Goal: Find specific page/section: Find specific page/section

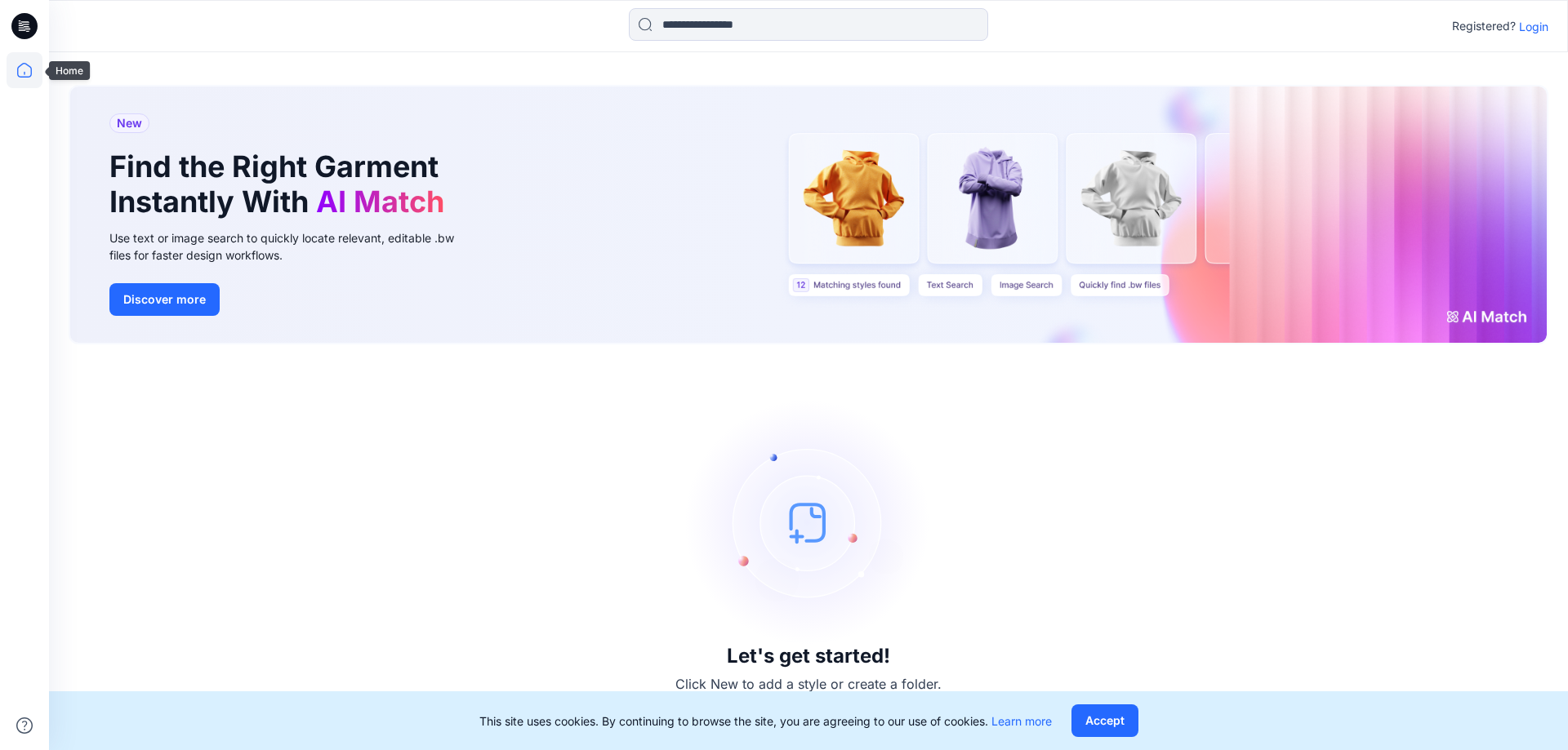
click at [15, 71] on icon at bounding box center [25, 70] width 36 height 36
click at [24, 33] on icon at bounding box center [24, 26] width 26 height 26
click at [712, 31] on input at bounding box center [808, 25] width 359 height 32
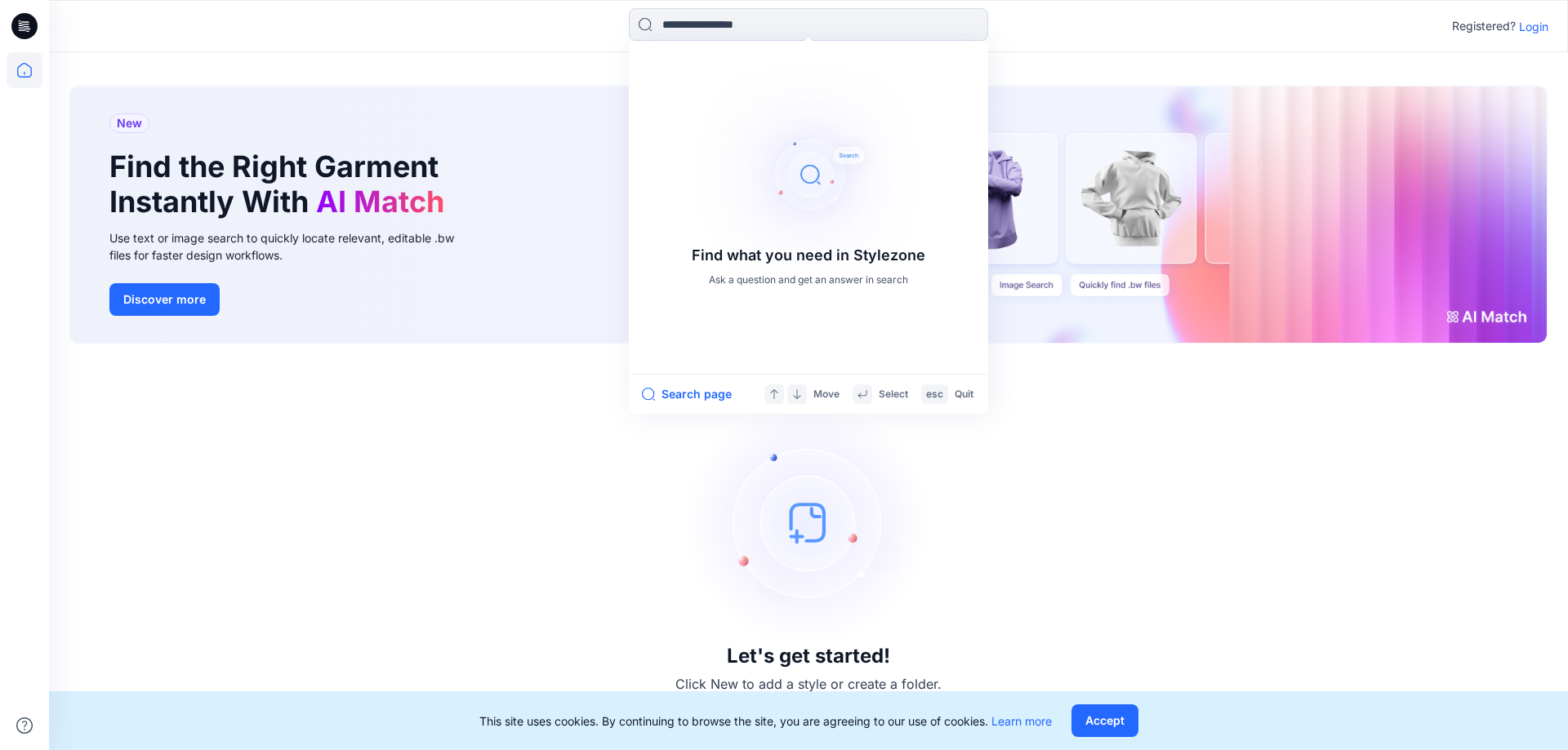
click at [1542, 23] on p "Login" at bounding box center [1534, 26] width 30 height 17
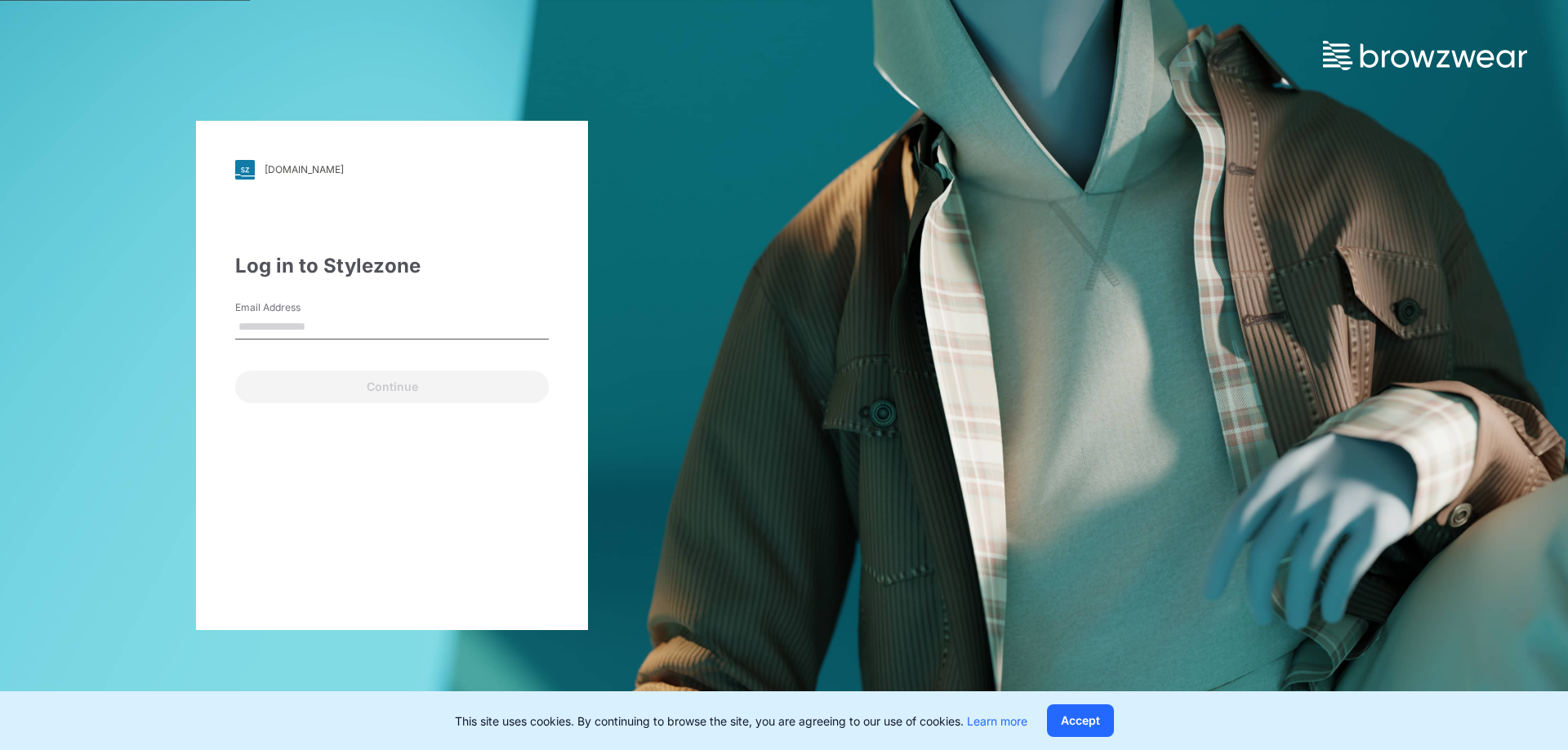
type input "**********"
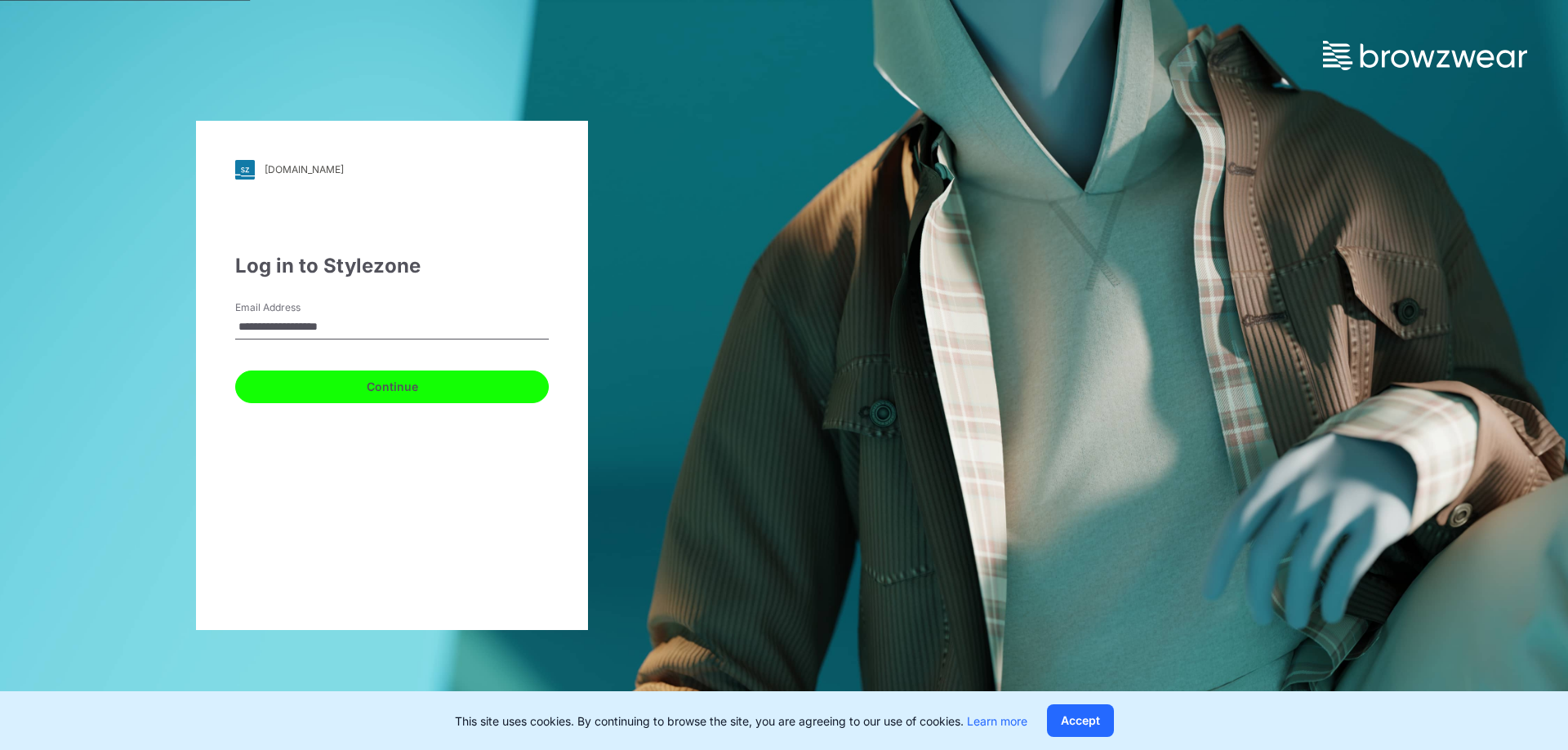
click at [391, 387] on button "Continue" at bounding box center [391, 387] width 314 height 32
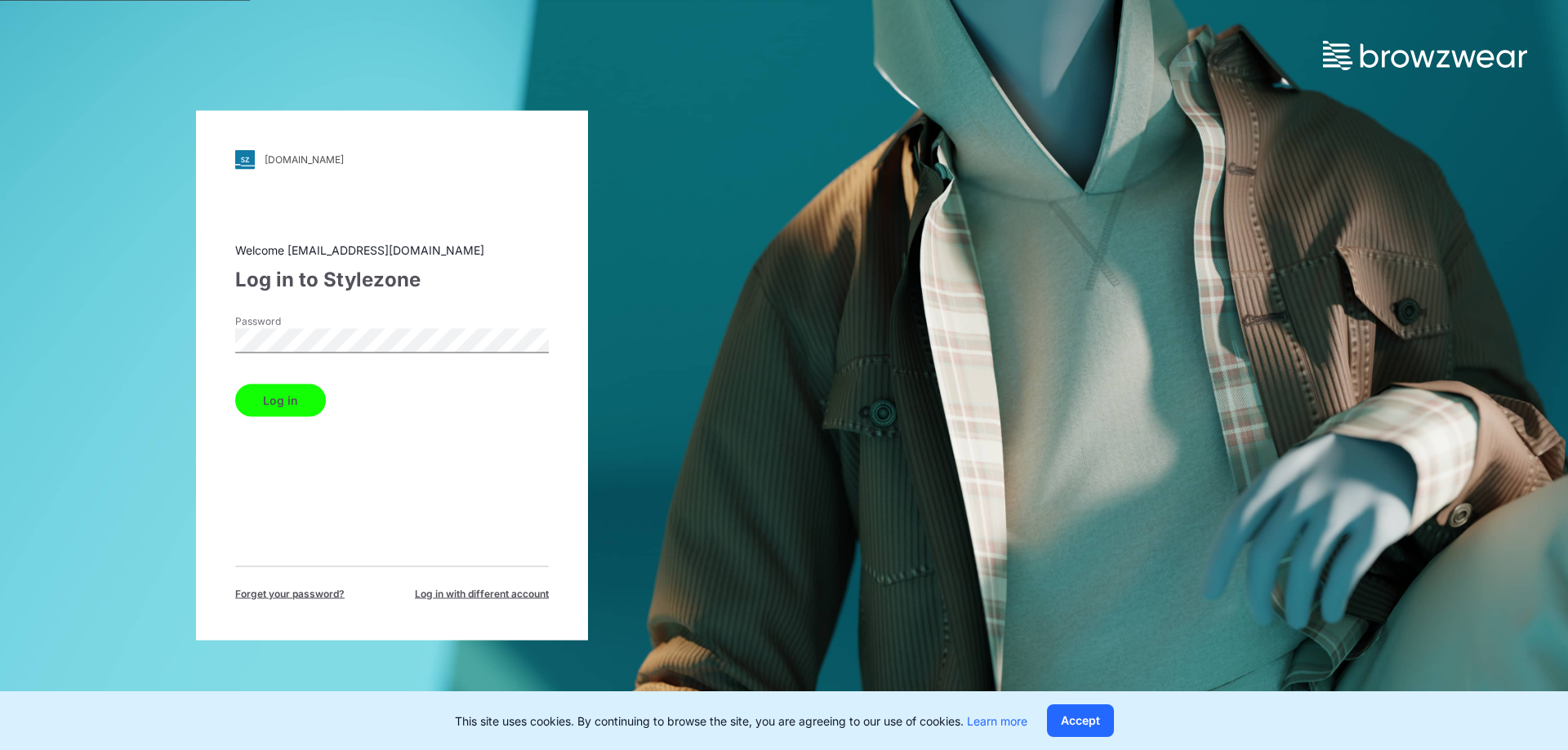
click at [301, 406] on button "Log in" at bounding box center [280, 400] width 91 height 32
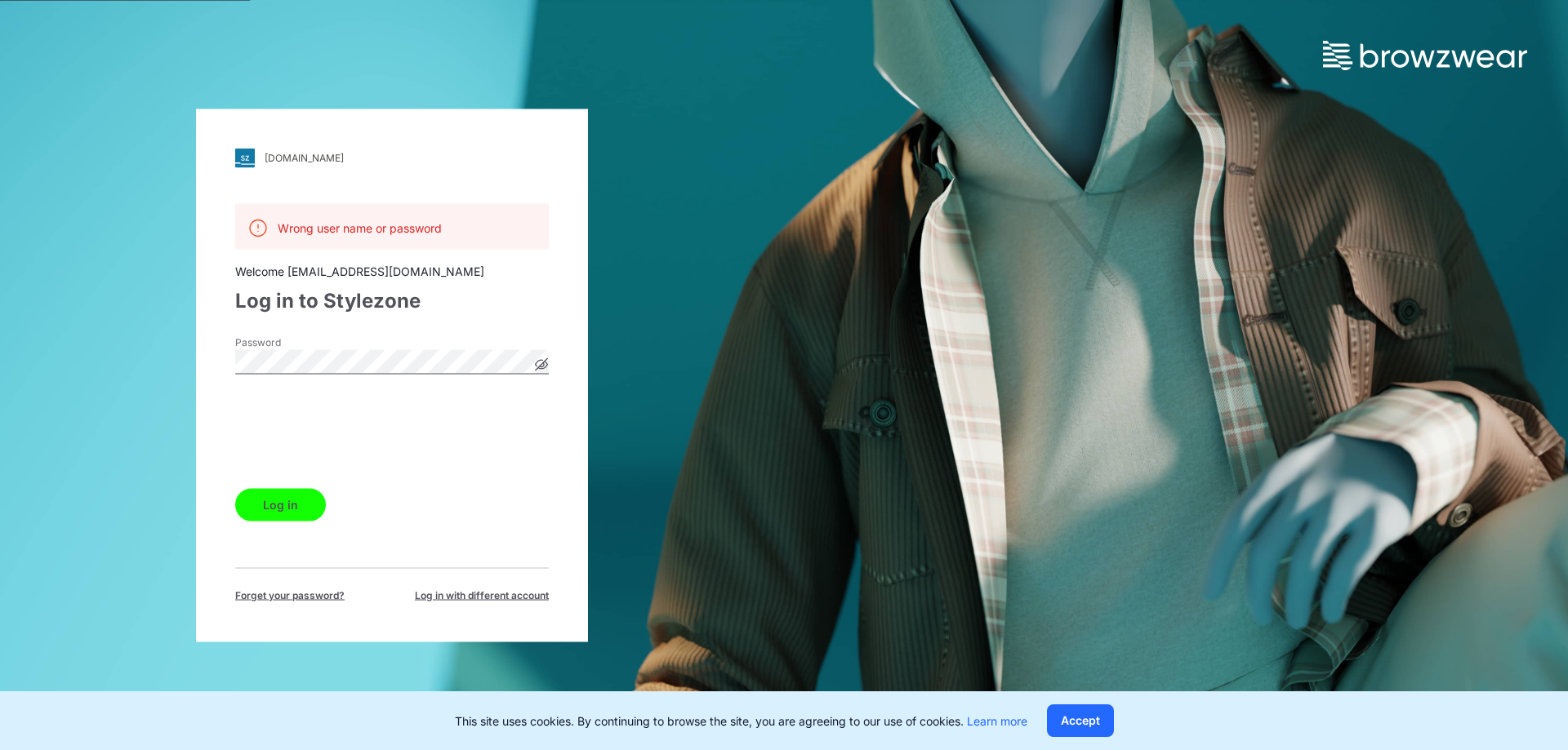
click at [299, 496] on button "Log in" at bounding box center [280, 504] width 91 height 32
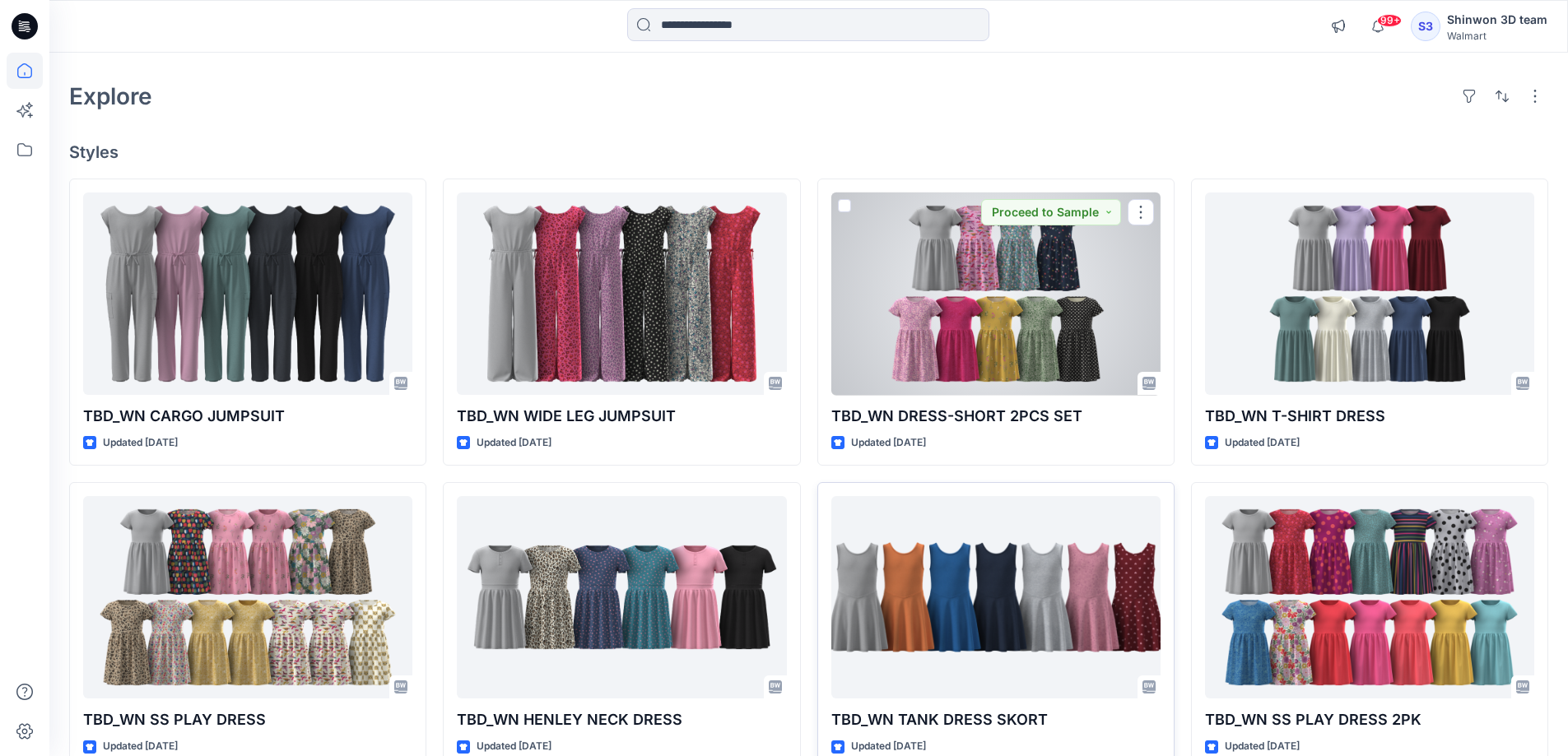
scroll to position [82, 0]
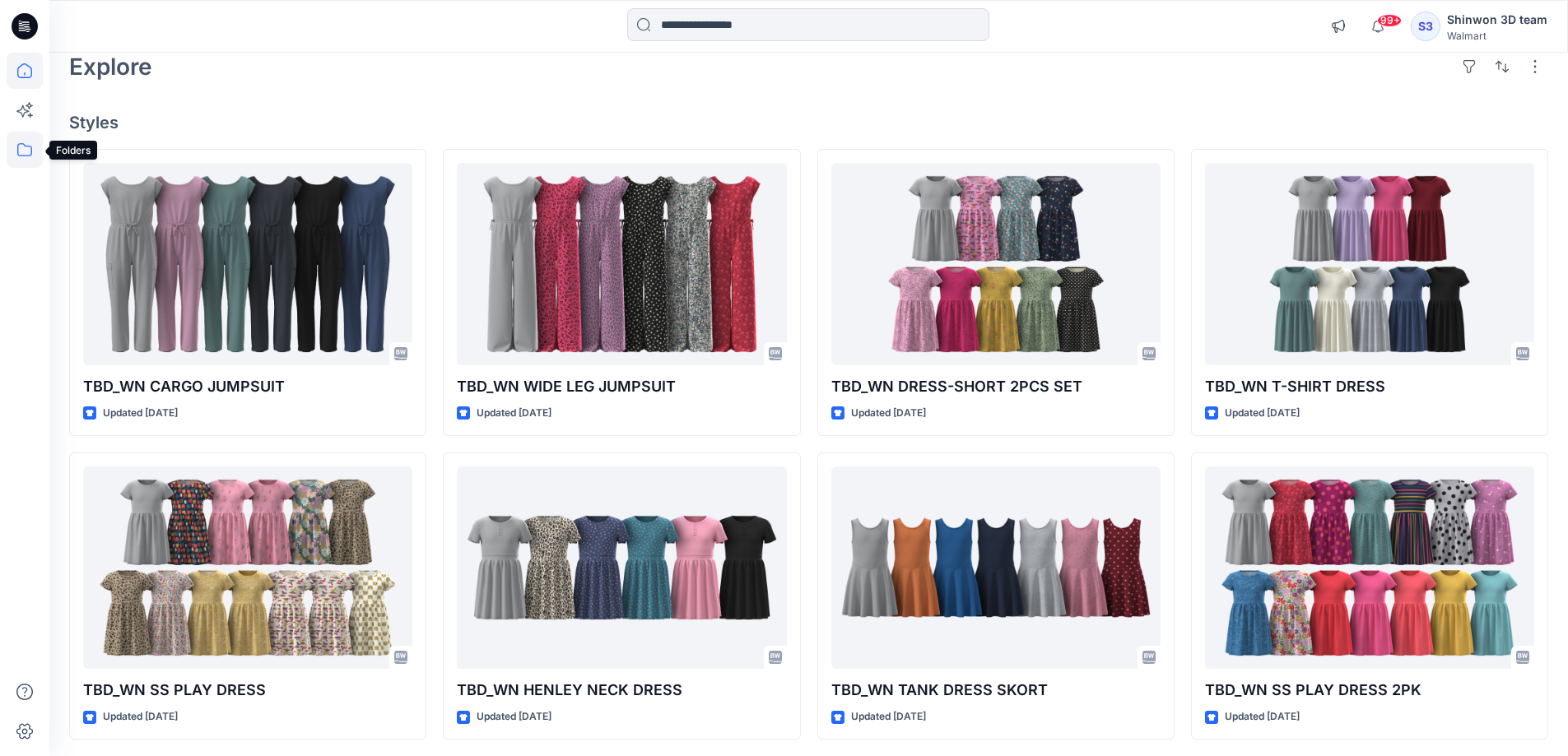
click at [30, 150] on icon at bounding box center [25, 150] width 36 height 36
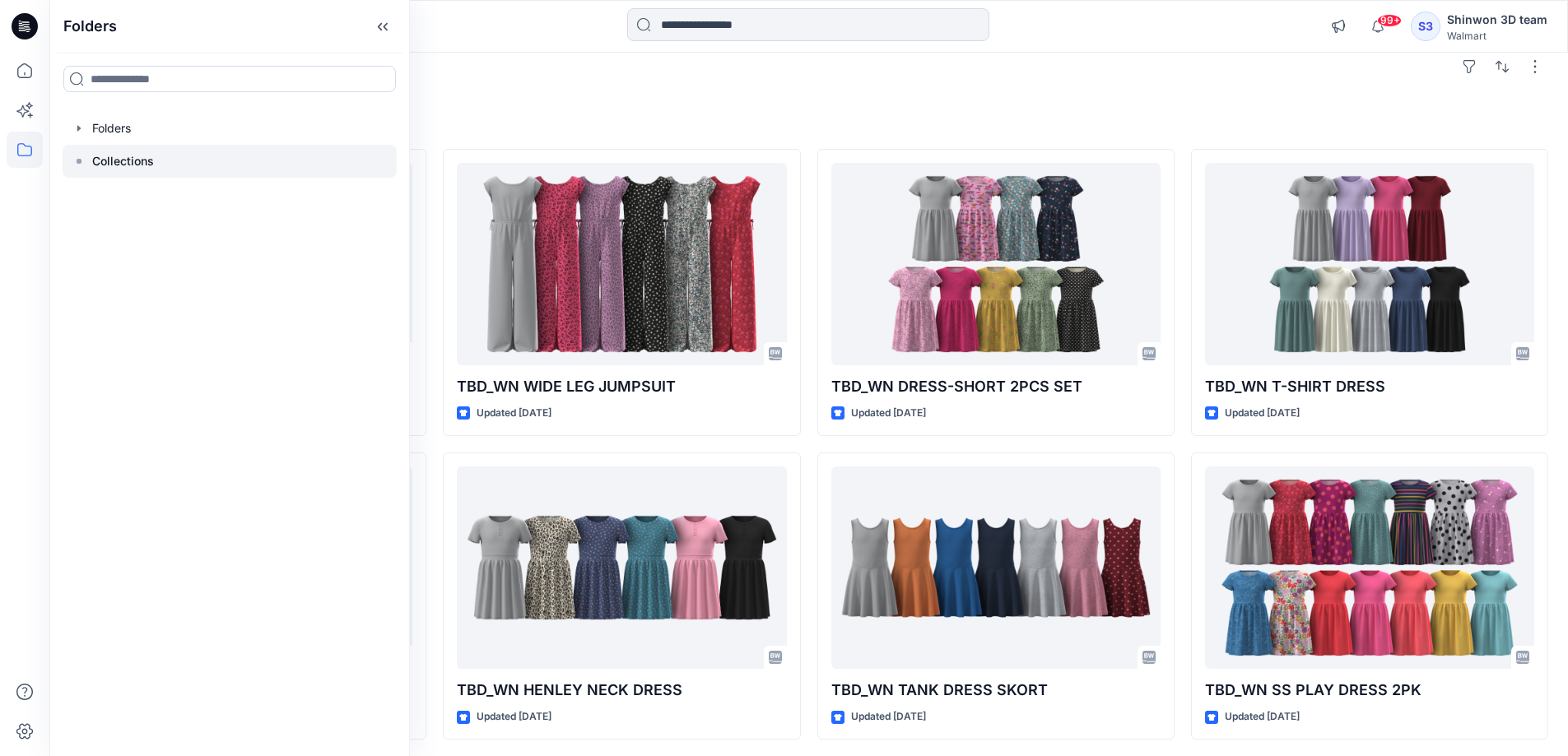
click at [134, 165] on p "Collections" at bounding box center [123, 161] width 62 height 20
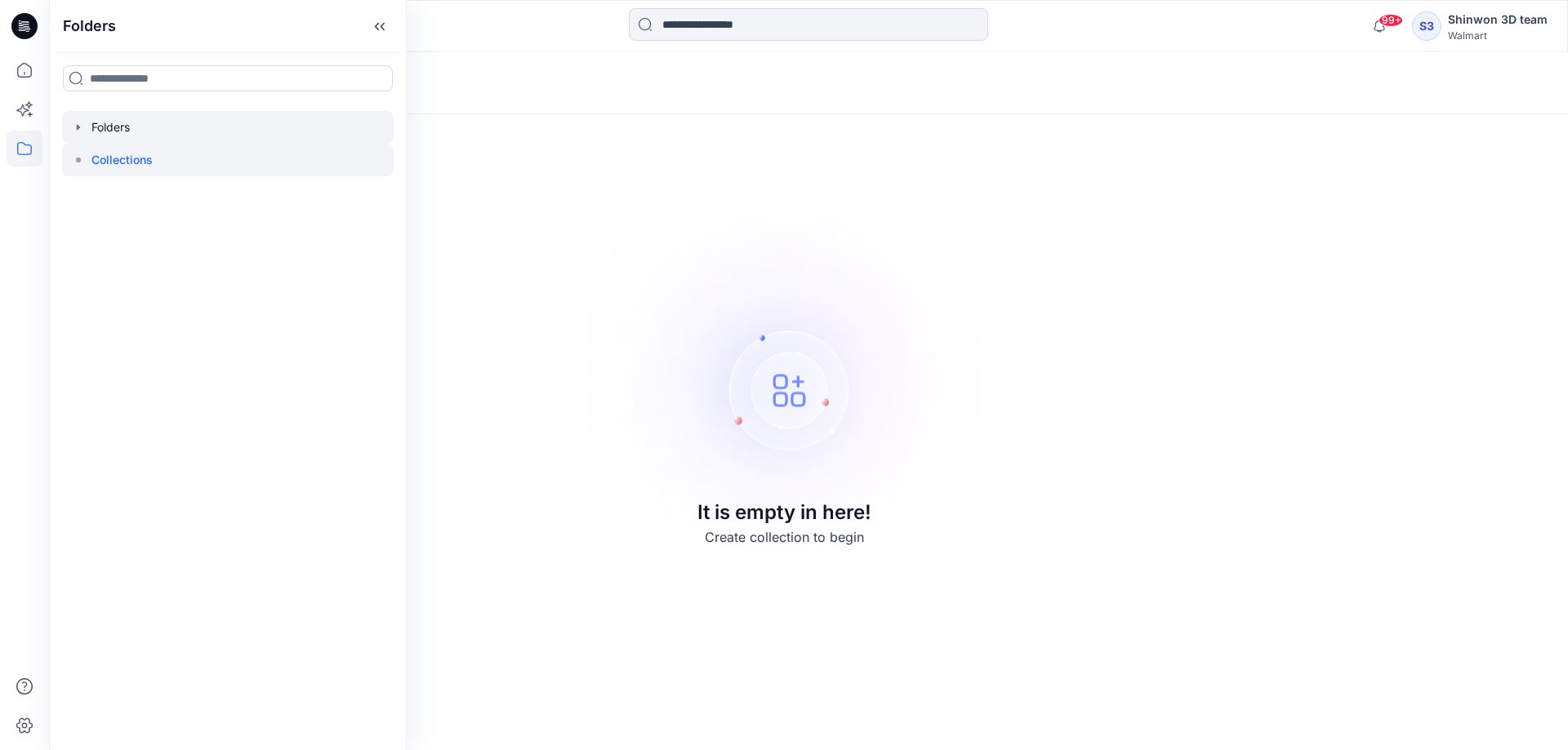
click at [123, 128] on div at bounding box center [228, 128] width 332 height 32
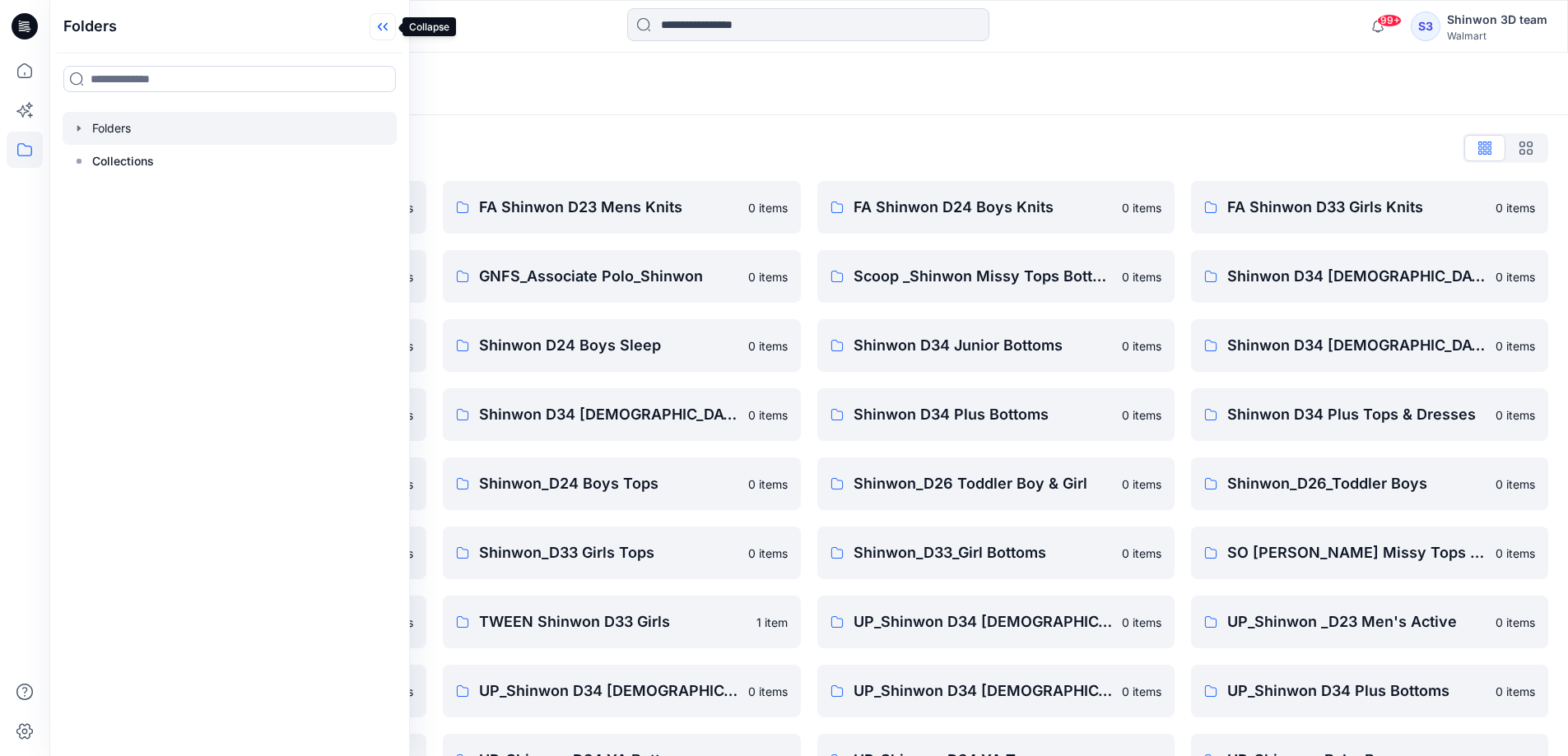
click at [382, 32] on icon at bounding box center [382, 27] width 27 height 27
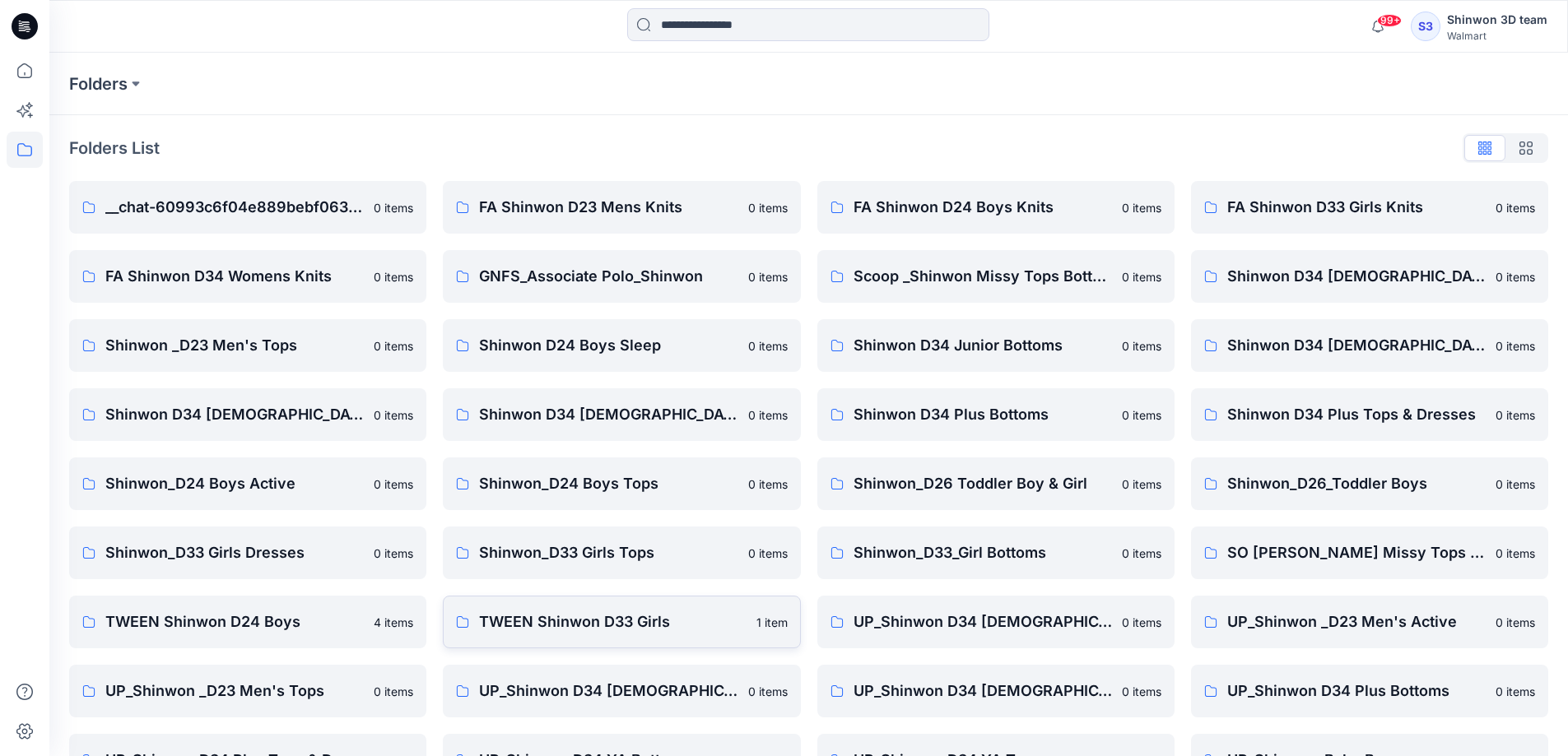
click at [618, 628] on p "TWEEN Shinwon D33 Girls" at bounding box center [612, 621] width 267 height 23
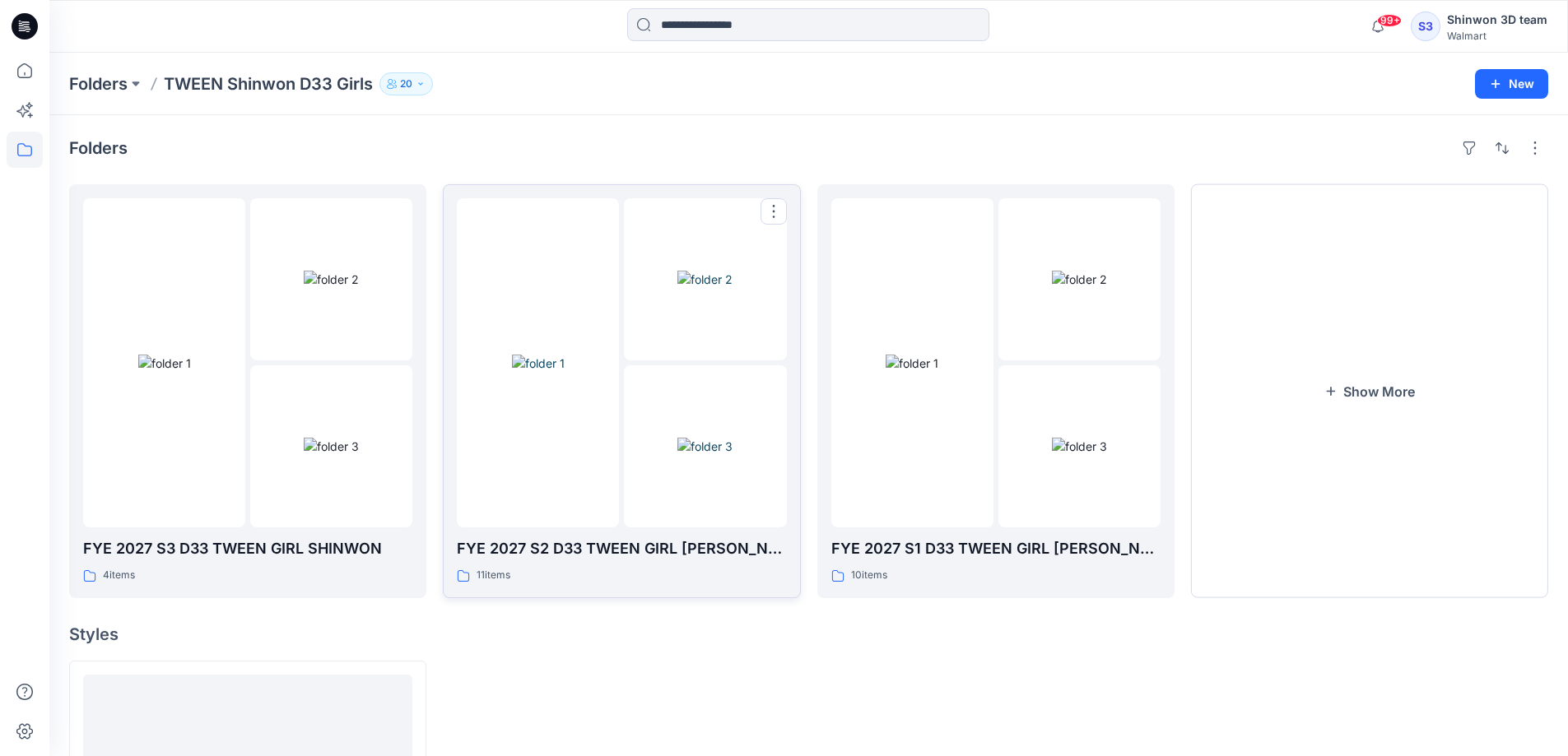
click at [666, 560] on p "FYE 2027 S2 D33 TWEEN GIRL [PERSON_NAME]" at bounding box center [622, 549] width 329 height 23
click at [333, 555] on p "FYE 2027 S3 D33 TWEEN GIRL SHINWON" at bounding box center [248, 549] width 329 height 23
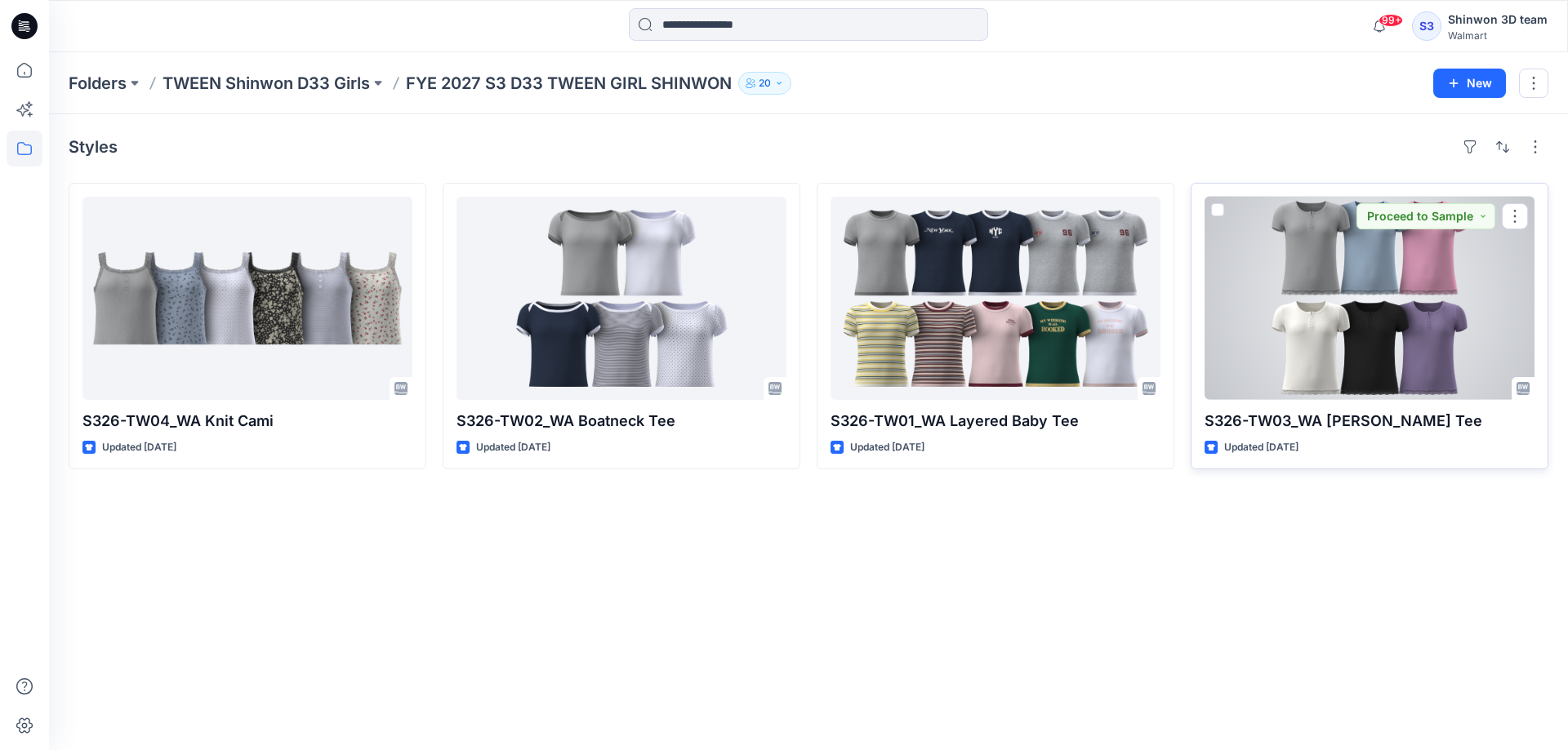
click at [1380, 423] on p "S326-TW03_WA [PERSON_NAME] Tee" at bounding box center [1370, 421] width 330 height 23
click at [1371, 377] on div at bounding box center [1370, 298] width 330 height 203
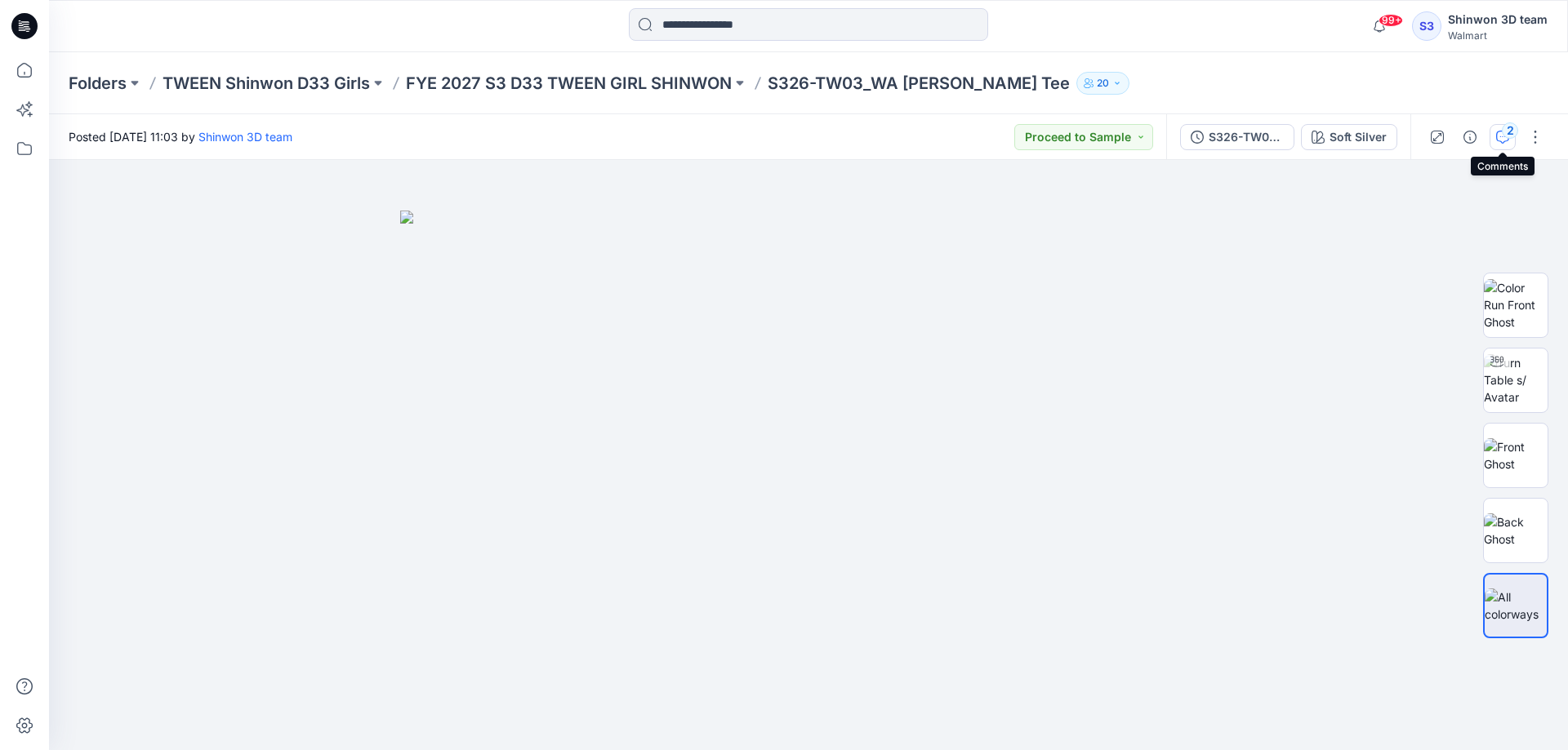
click at [1505, 134] on div "2" at bounding box center [1509, 130] width 16 height 16
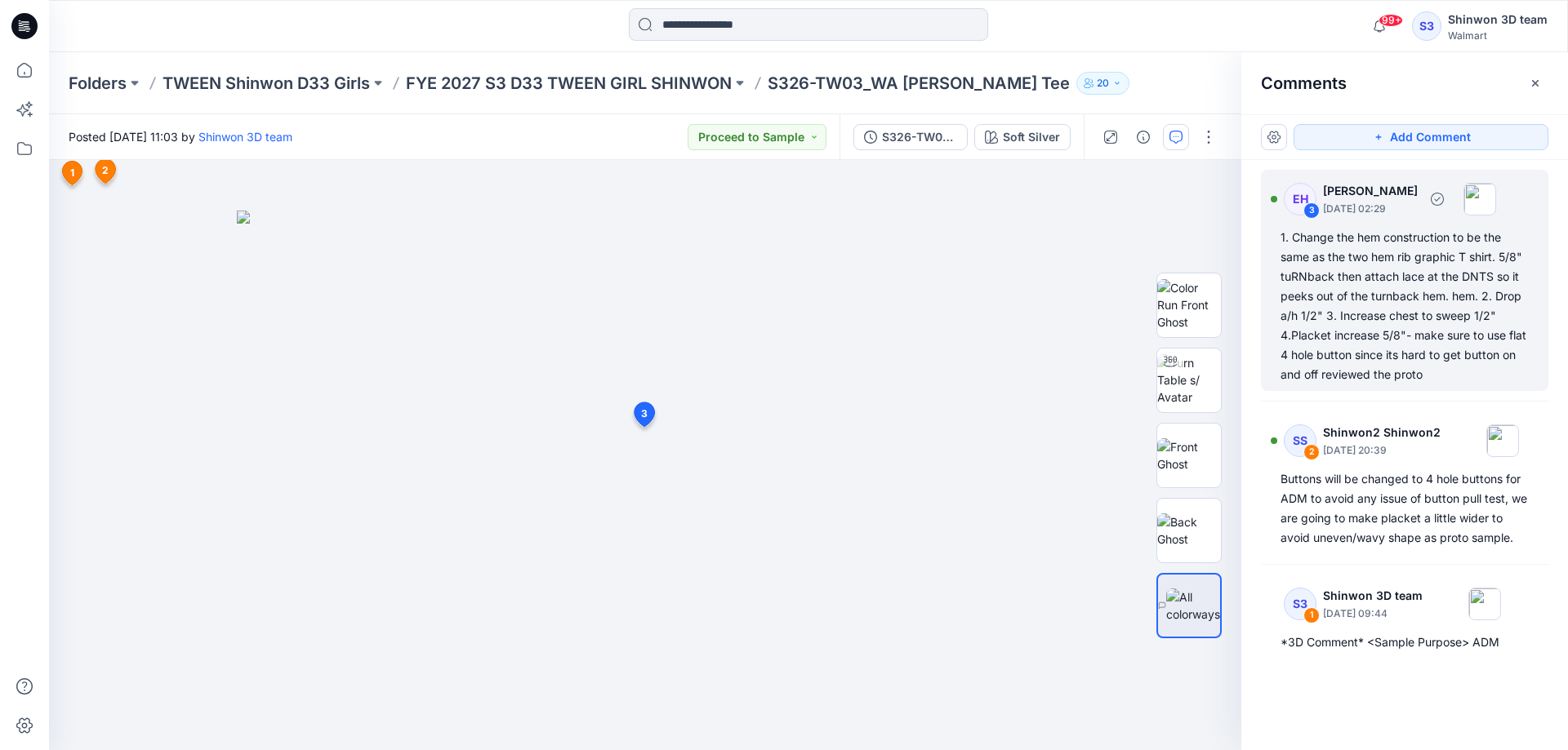
click at [1453, 334] on div "1. Change the hem construction to be the same as the two hem rib graphic T shir…" at bounding box center [1405, 306] width 248 height 156
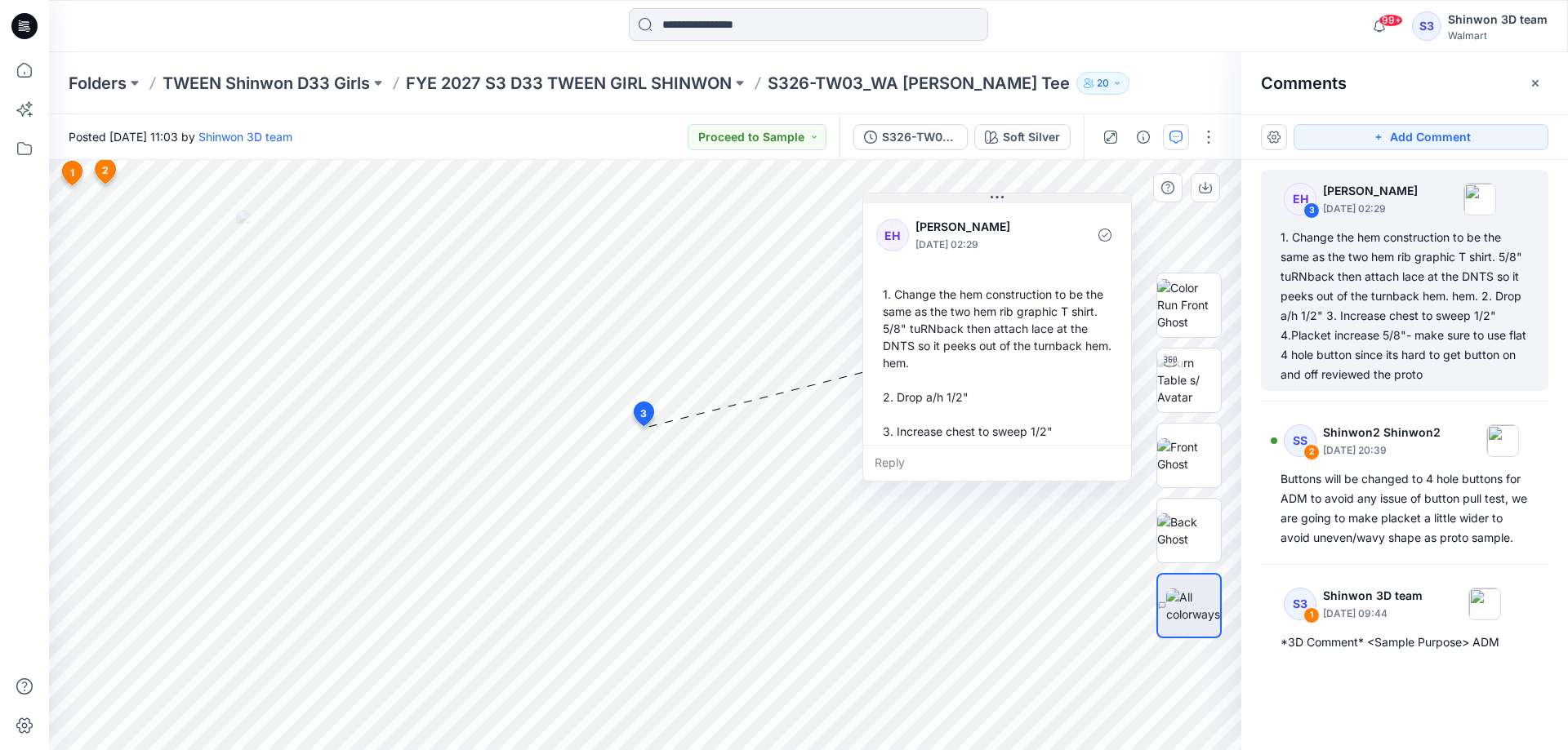
drag, startPoint x: 819, startPoint y: 439, endPoint x: 1063, endPoint y: 196, distance: 344.4
click at [1063, 196] on button at bounding box center [997, 199] width 268 height 10
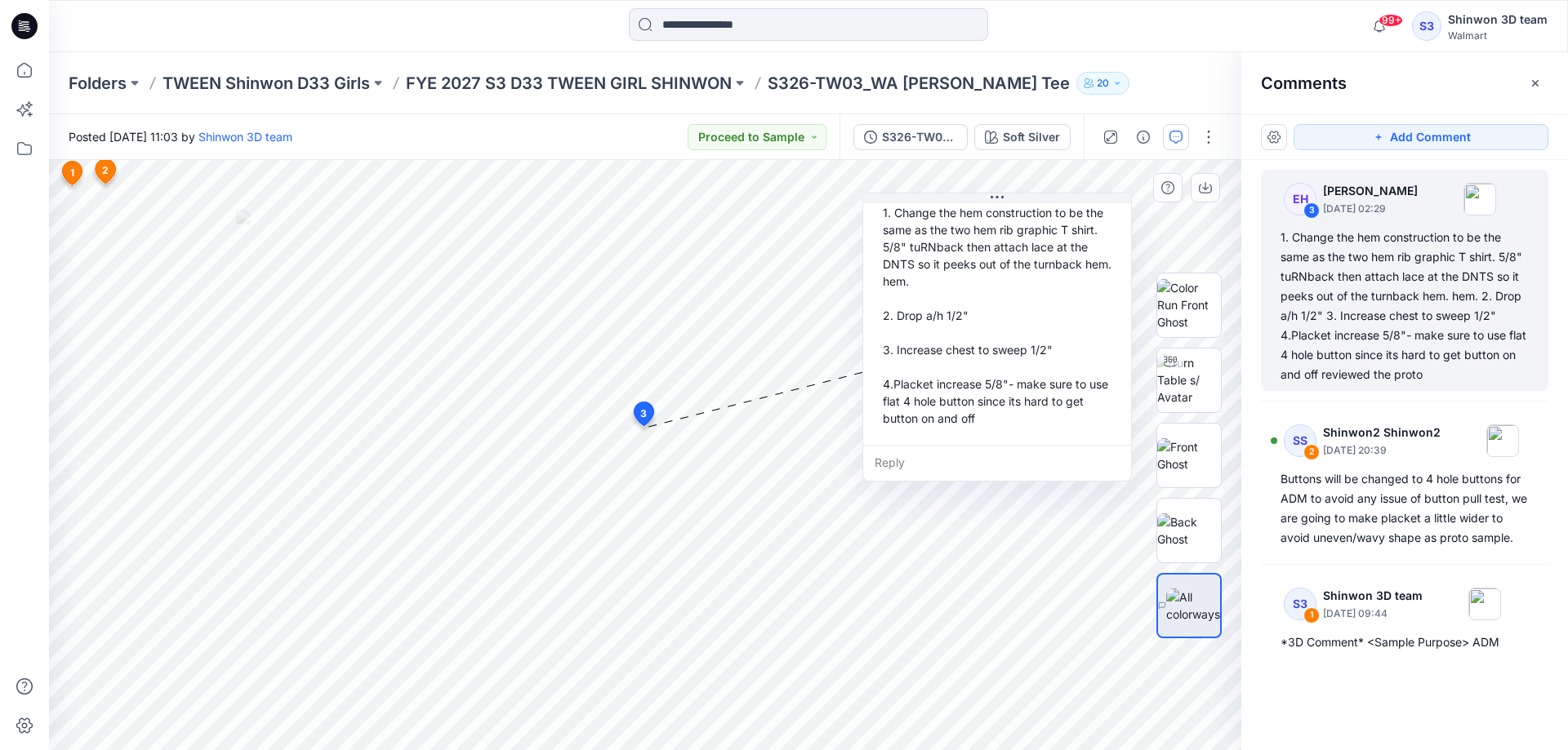
scroll to position [114, 0]
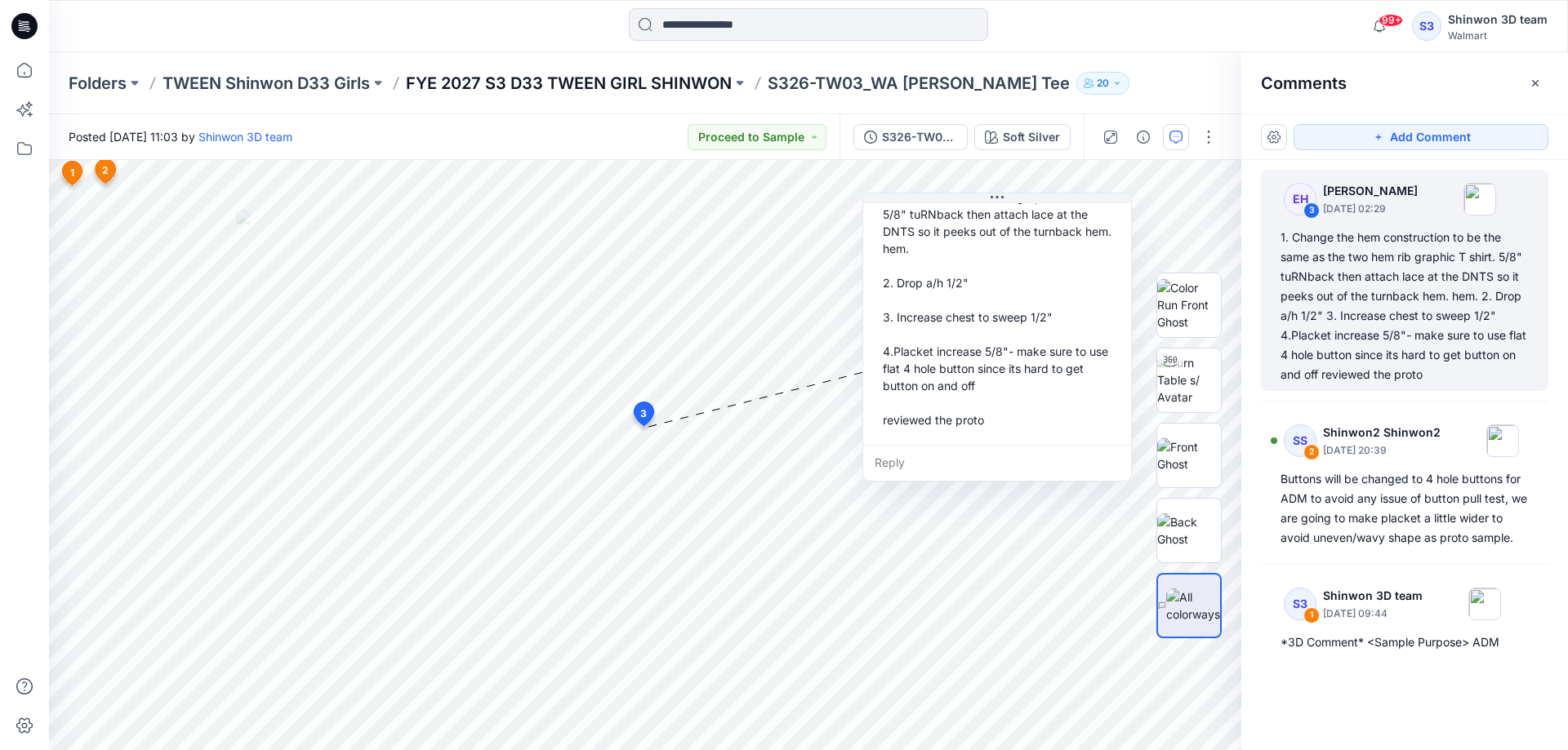
click at [657, 84] on p "FYE 2027 S3 D33 TWEEN GIRL SHINWON" at bounding box center [568, 82] width 326 height 23
